Goal: Find specific page/section: Find specific page/section

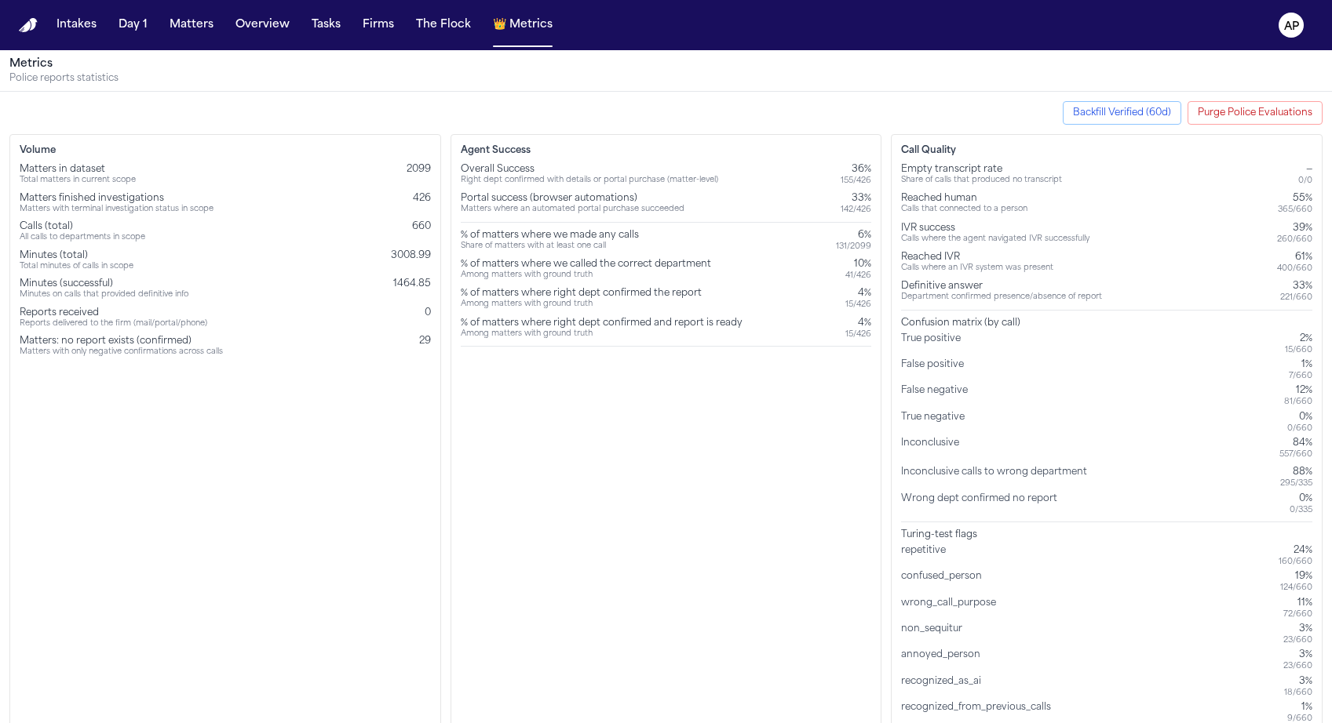
drag, startPoint x: 827, startPoint y: 74, endPoint x: 1098, endPoint y: 81, distance: 270.8
click at [1099, 84] on p "Police reports statistics" at bounding box center [665, 78] width 1313 height 13
click at [1281, 12] on button "AP" at bounding box center [1291, 25] width 44 height 35
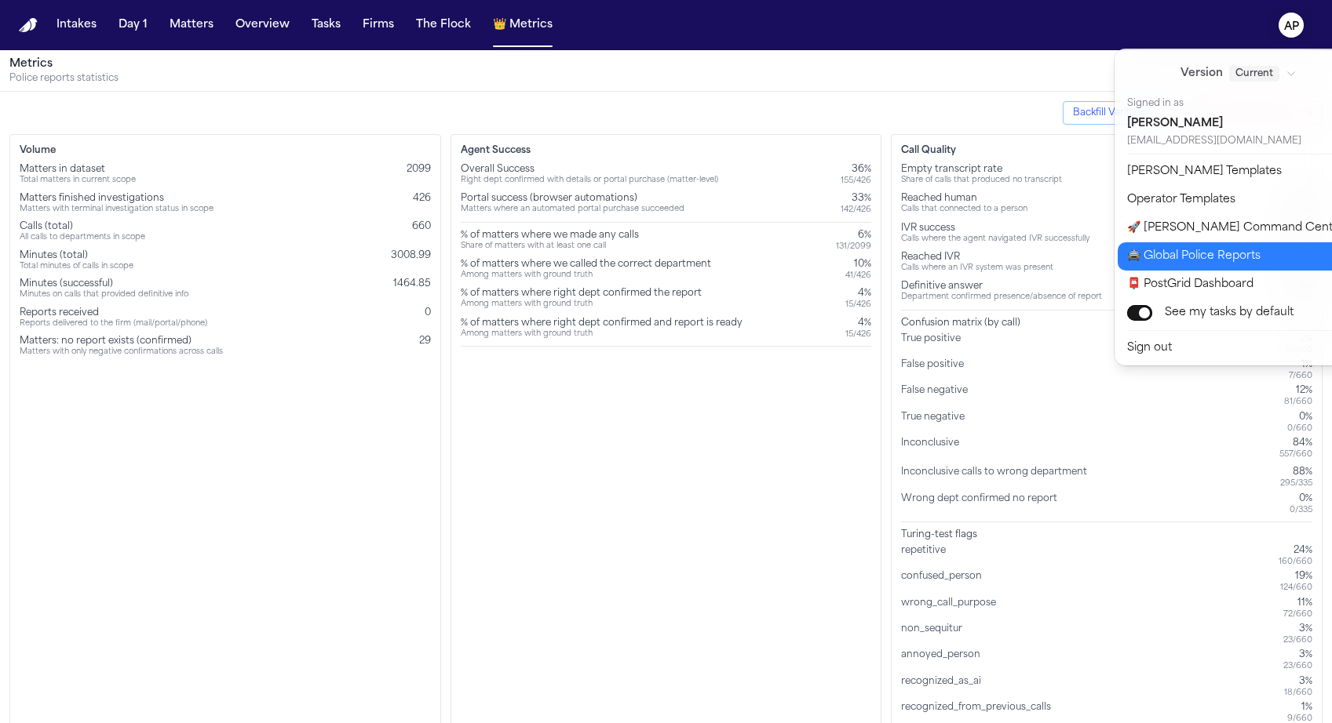
click at [1173, 246] on button "🚔 Global Police Reports" at bounding box center [1247, 256] width 261 height 28
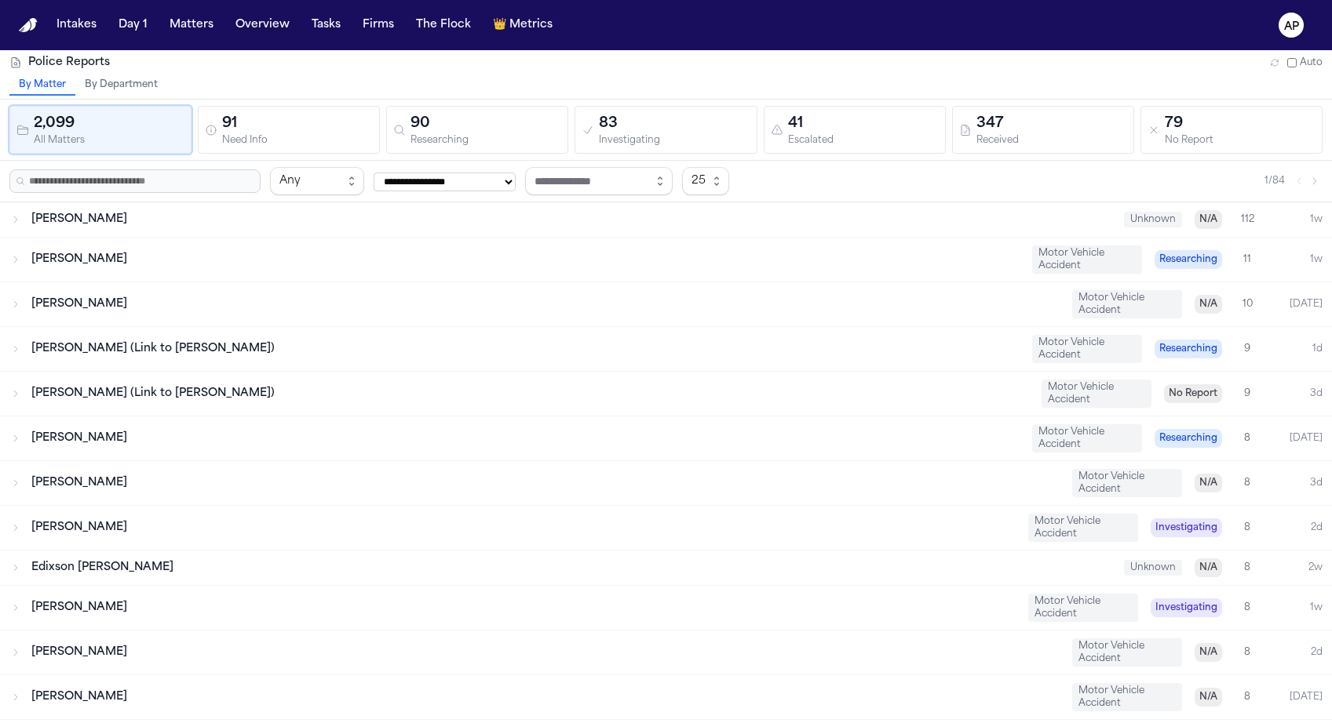
click at [996, 144] on div "Received" at bounding box center [1051, 141] width 151 height 12
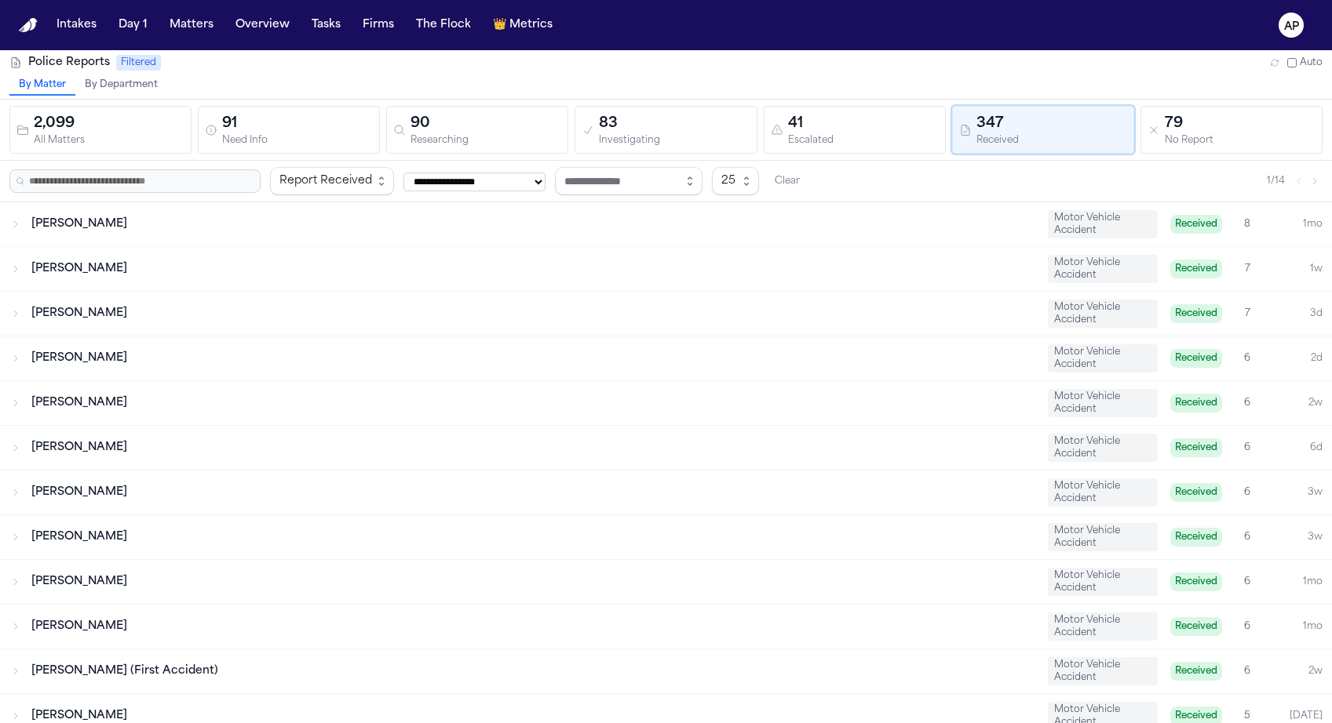
click at [488, 268] on div "[PERSON_NAME]" at bounding box center [533, 269] width 1004 height 16
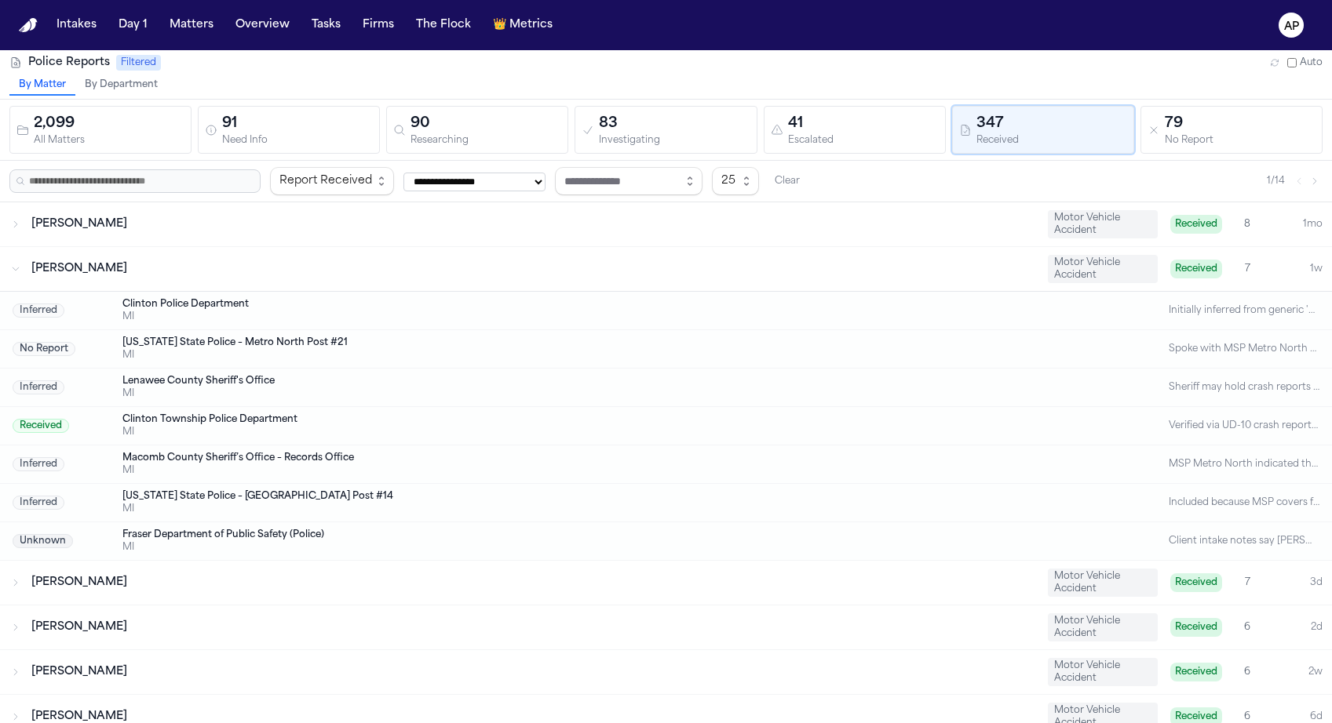
click at [488, 268] on div "[PERSON_NAME]" at bounding box center [533, 269] width 1004 height 16
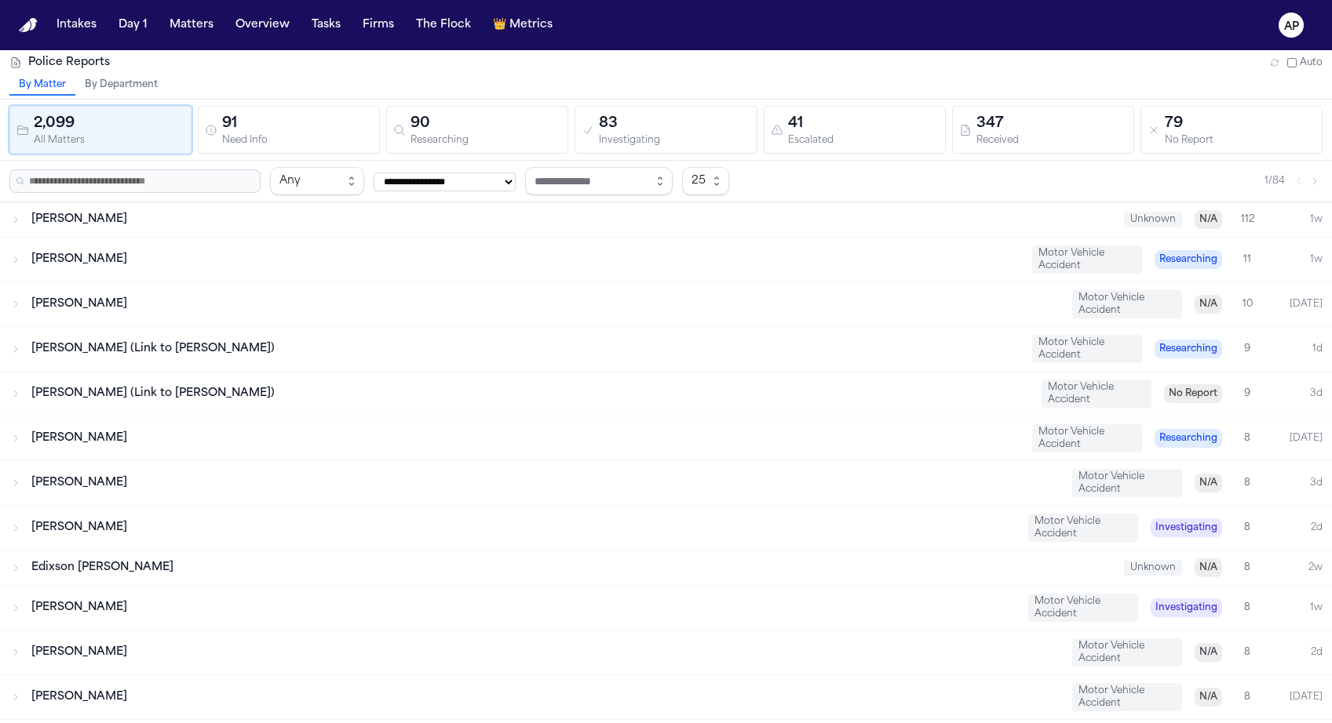
click at [488, 268] on div "[PERSON_NAME] Motor Vehicle Accident Researching 11 1w" at bounding box center [666, 260] width 1332 height 44
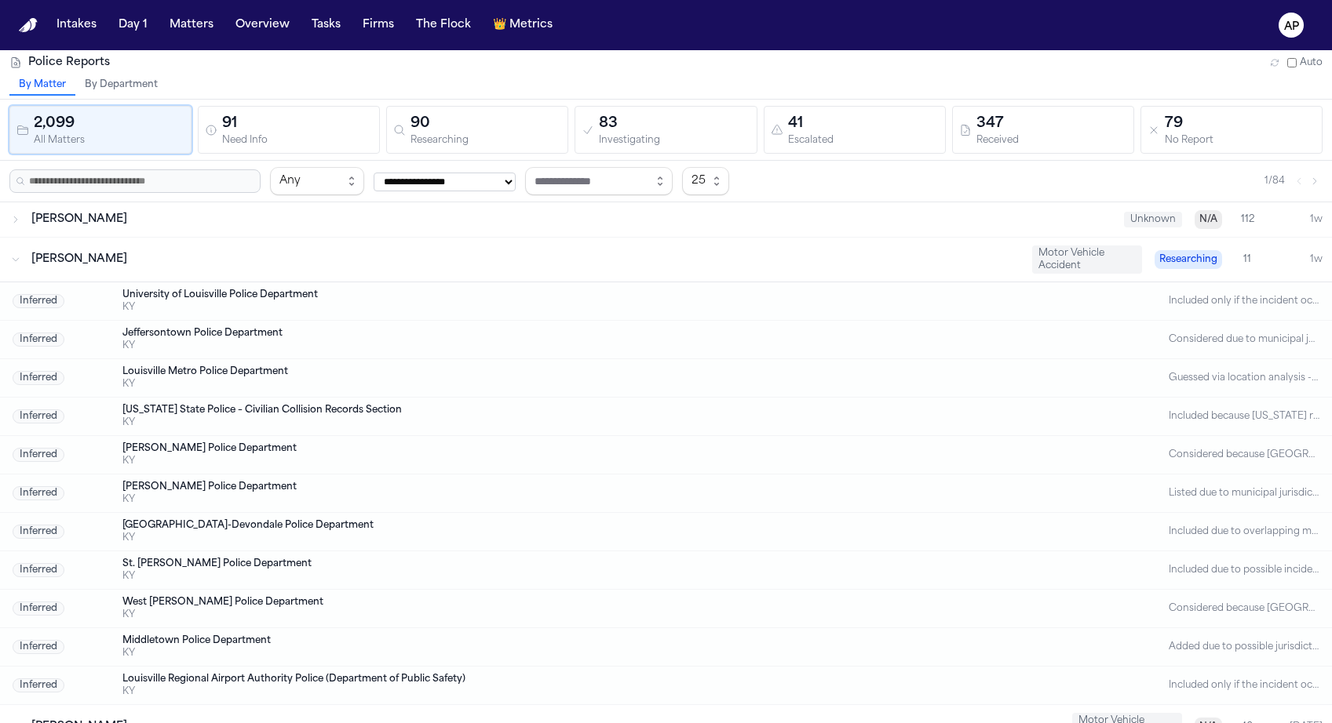
click at [789, 141] on div "Escalated" at bounding box center [863, 141] width 151 height 12
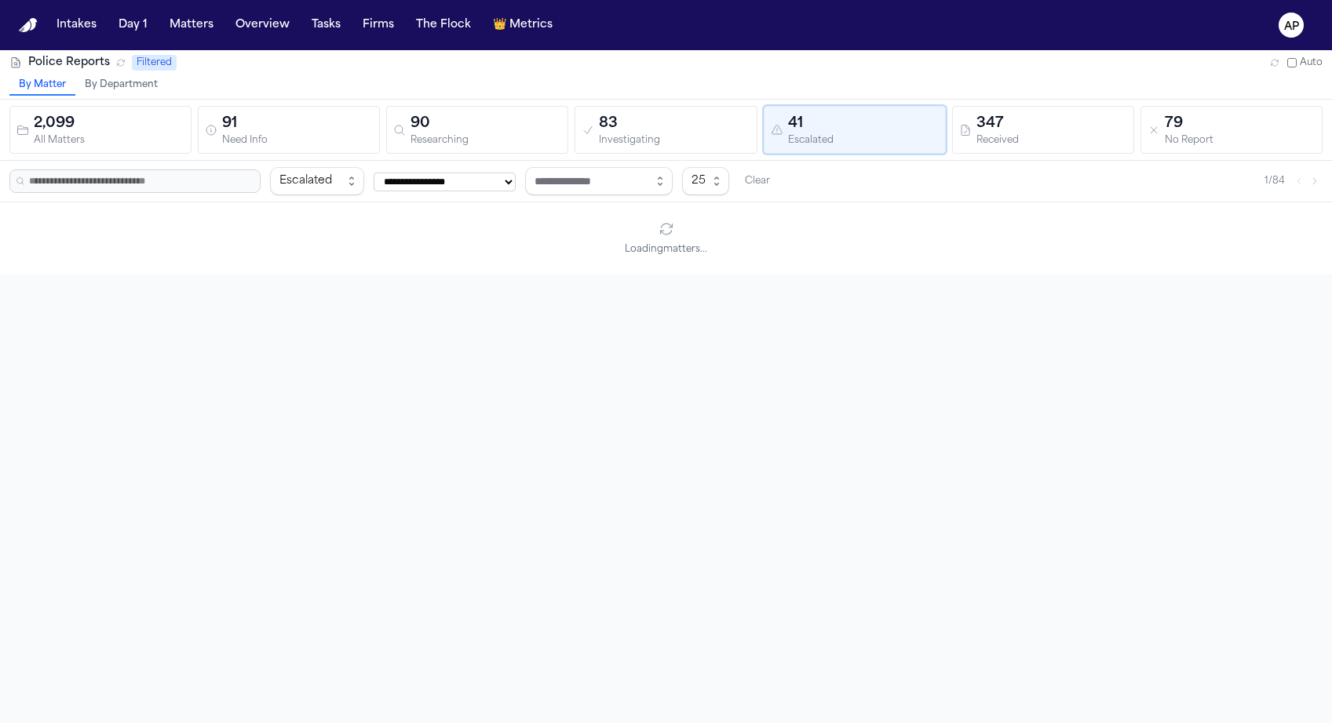
click at [1006, 149] on button "347 Received" at bounding box center [1043, 130] width 182 height 48
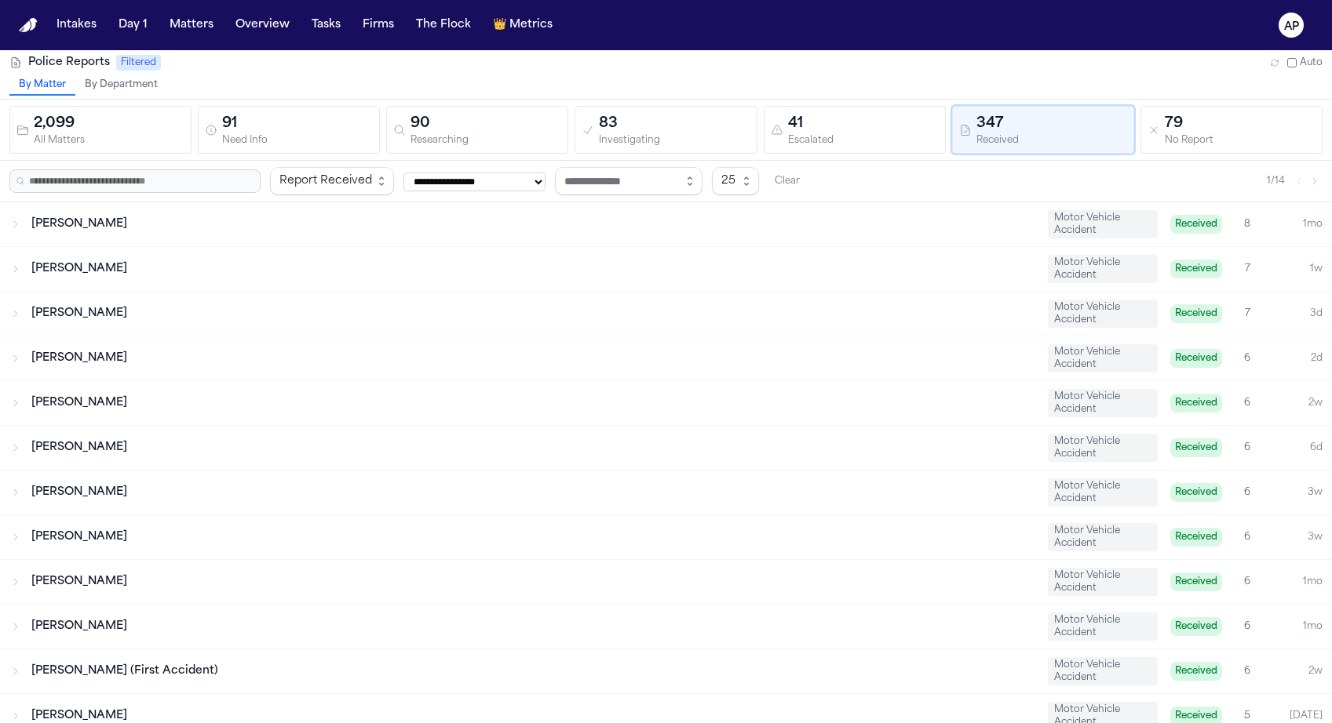
click at [713, 228] on div "[PERSON_NAME]" at bounding box center [533, 225] width 1004 height 16
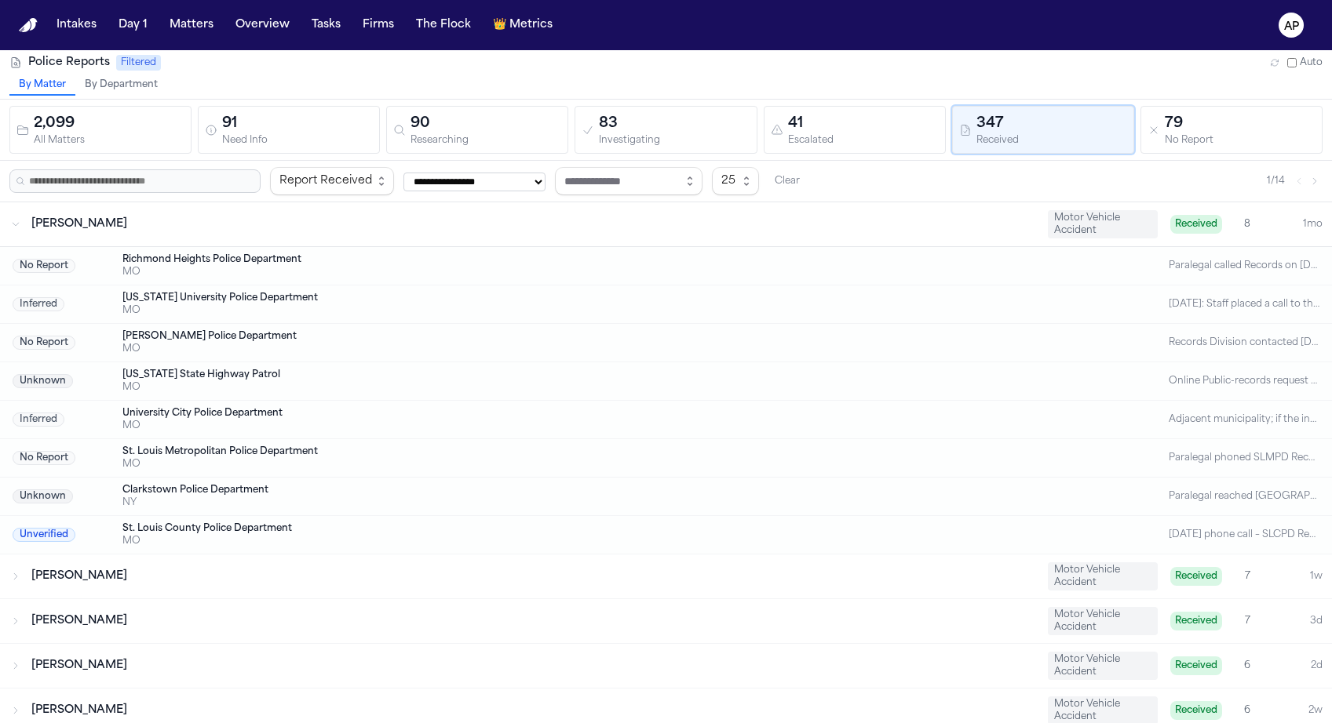
click at [713, 228] on div "[PERSON_NAME]" at bounding box center [533, 225] width 1004 height 16
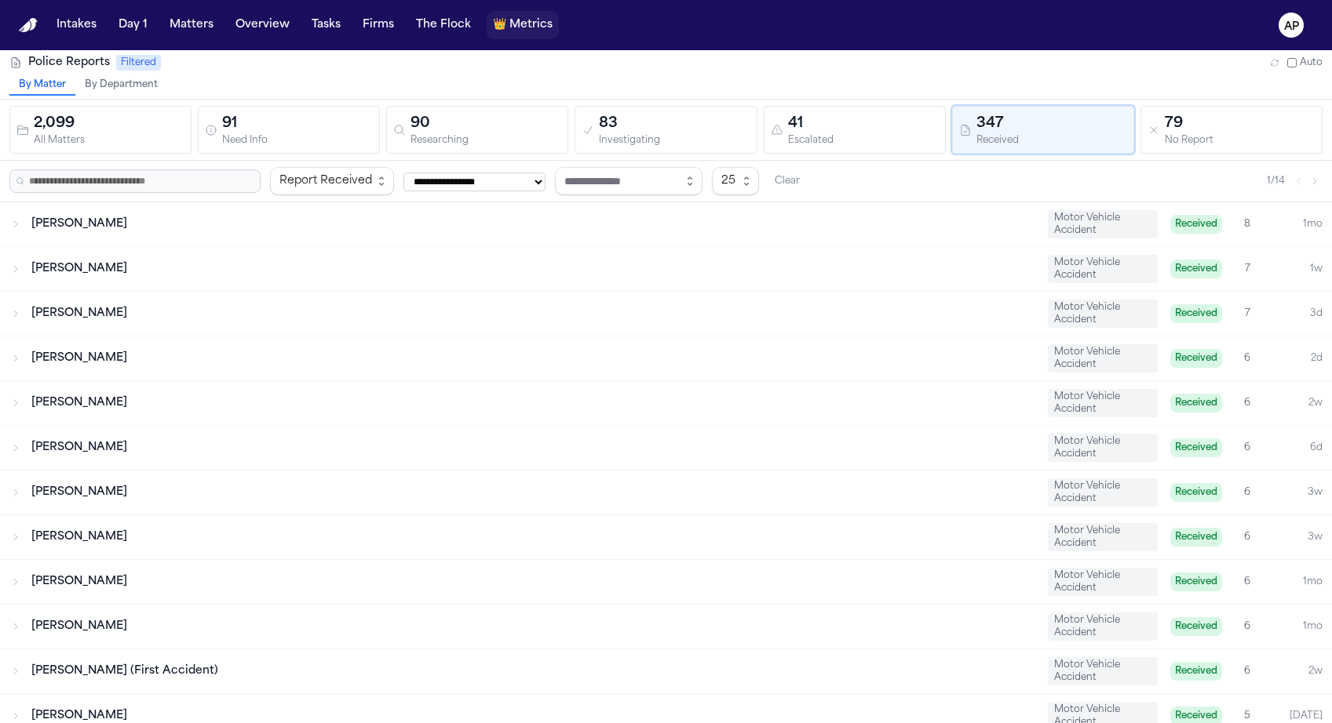
click at [526, 23] on span "Metrics" at bounding box center [530, 25] width 43 height 16
